Goal: Find specific page/section: Find specific page/section

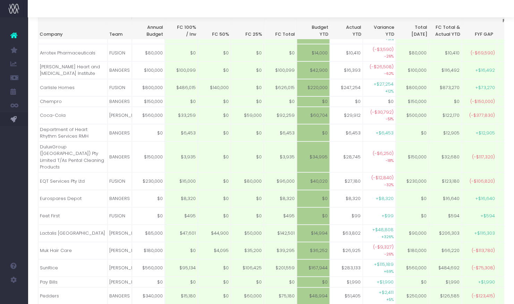
scroll to position [0, 286]
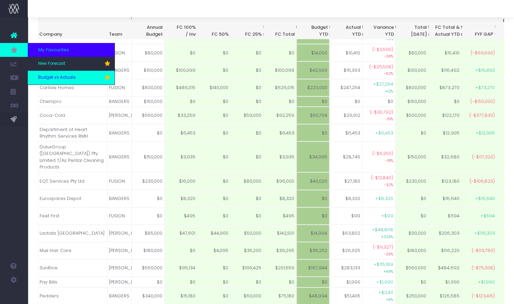
click at [65, 77] on span "Budget vs Actuals" at bounding box center [56, 78] width 37 height 6
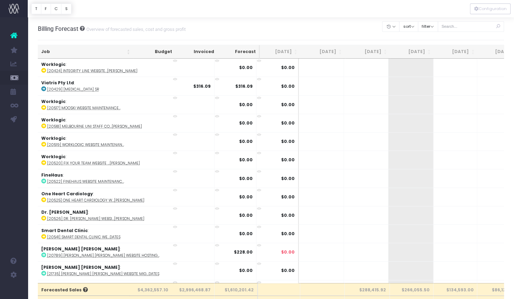
click at [370, 49] on th "[DATE]" at bounding box center [367, 52] width 45 height 14
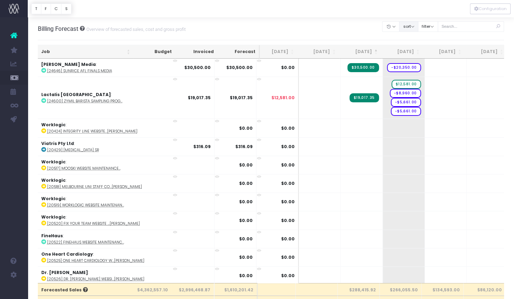
click at [409, 25] on button "sort" at bounding box center [408, 26] width 19 height 11
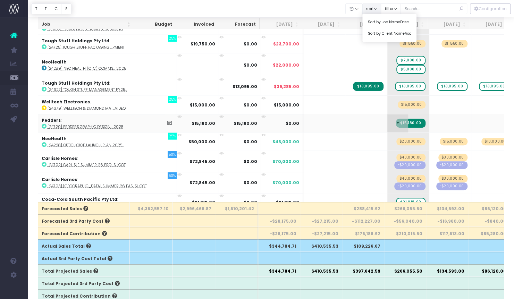
scroll to position [8444, 0]
